Goal: Information Seeking & Learning: Learn about a topic

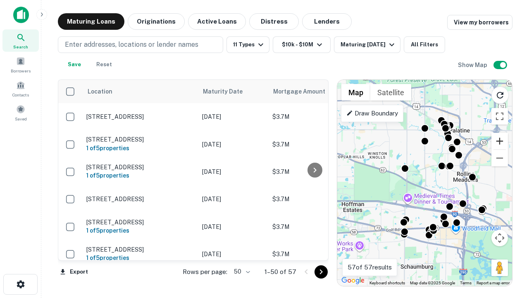
click at [500, 141] on button "Zoom in" at bounding box center [499, 141] width 17 height 17
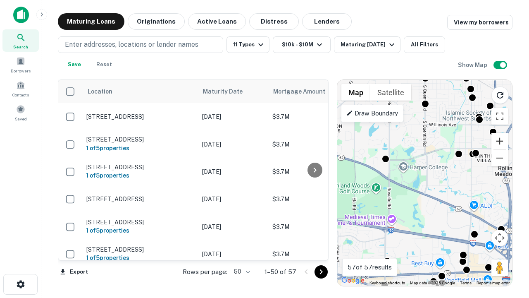
click at [500, 141] on button "Zoom in" at bounding box center [499, 141] width 17 height 17
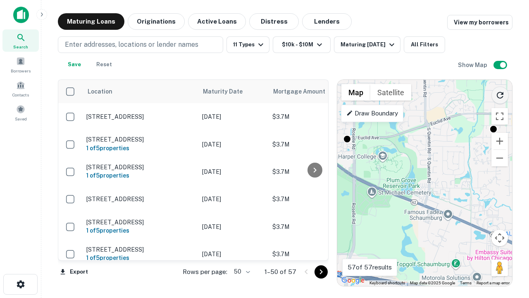
click at [500, 93] on icon "Reload search area" at bounding box center [500, 95] width 10 height 10
